Goal: Book appointment/travel/reservation

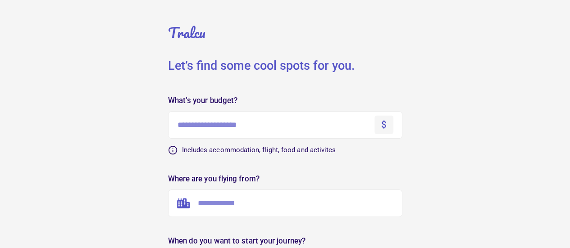
click at [288, 133] on input "text" at bounding box center [285, 125] width 234 height 28
type input "*"
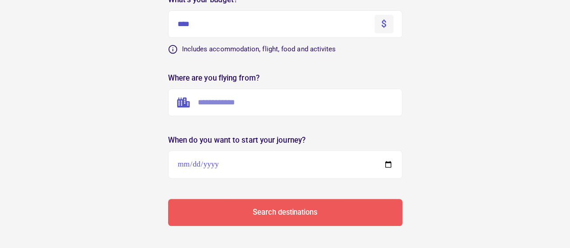
scroll to position [99, 0]
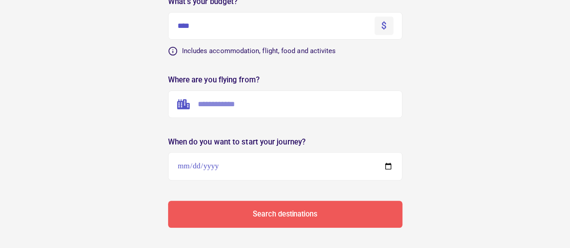
type input "****"
click at [287, 113] on input "text" at bounding box center [285, 105] width 234 height 28
type input "*"
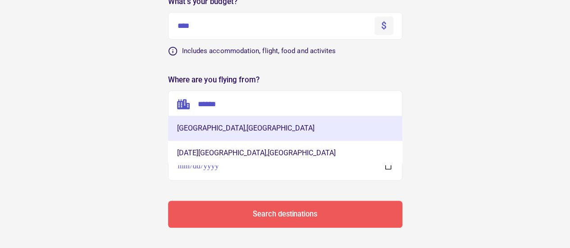
click at [235, 119] on button "[GEOGRAPHIC_DATA] , [GEOGRAPHIC_DATA]" at bounding box center [285, 128] width 234 height 25
type input "**********"
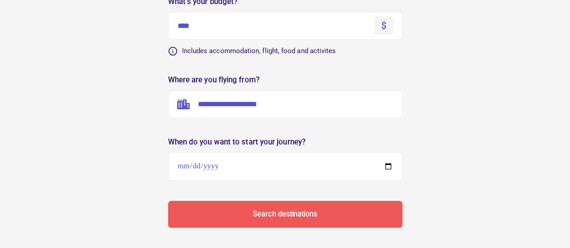
click at [228, 174] on input "date" at bounding box center [285, 166] width 234 height 28
click at [260, 167] on input "date" at bounding box center [285, 166] width 234 height 28
click at [388, 167] on input "date" at bounding box center [285, 166] width 234 height 28
type input "**********"
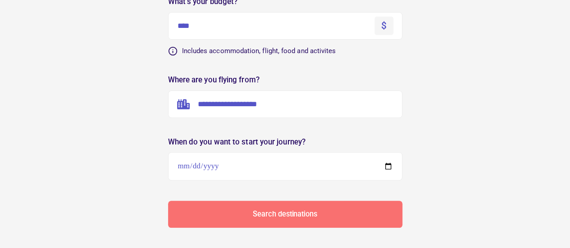
click at [246, 211] on button "Search destinations" at bounding box center [285, 215] width 234 height 27
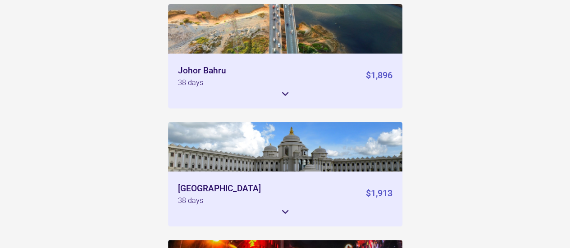
scroll to position [1379, 0]
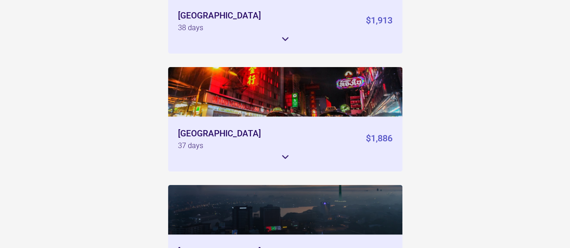
click at [286, 156] on icon at bounding box center [285, 157] width 5 height 3
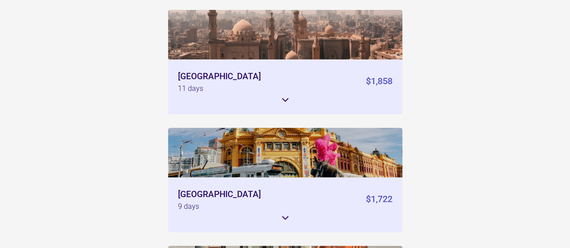
scroll to position [5209, 0]
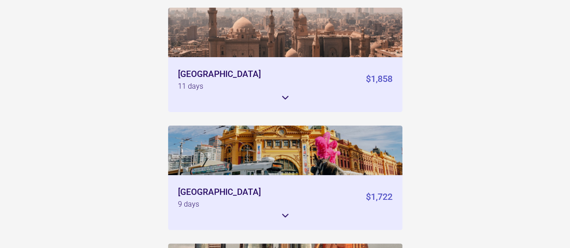
click at [285, 211] on icon at bounding box center [285, 216] width 11 height 11
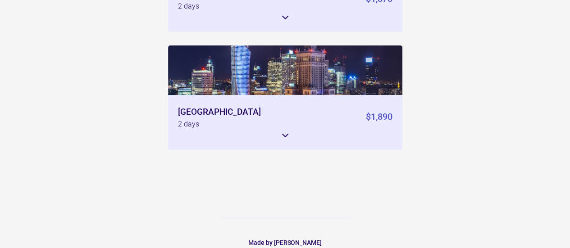
scroll to position [8351, 0]
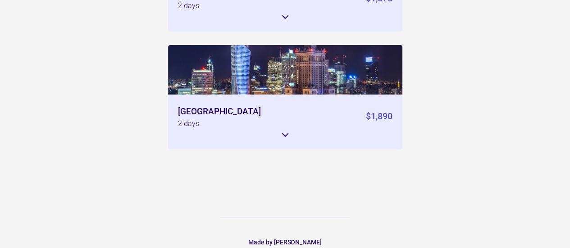
click at [292, 117] on div "Warsaw 2 days $1,890 Flight $902 / flight $1,804 Mid-class hotel $50 / night $5…" at bounding box center [285, 122] width 234 height 55
click at [282, 130] on icon at bounding box center [285, 135] width 11 height 11
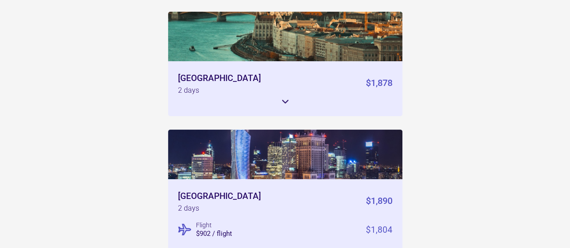
scroll to position [8265, 0]
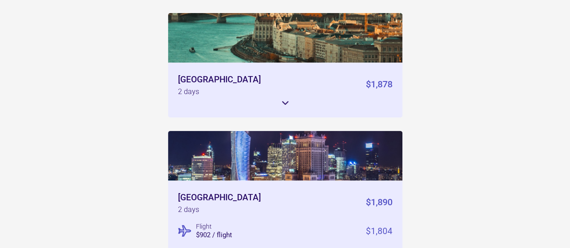
click at [288, 98] on icon at bounding box center [285, 103] width 11 height 11
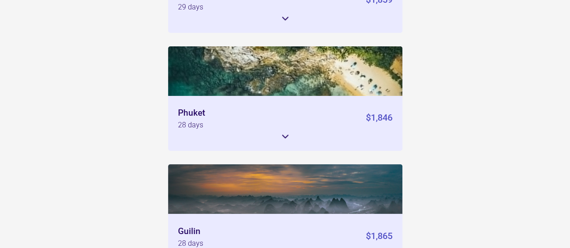
scroll to position [2248, 0]
